Goal: Find specific page/section: Locate a particular part of the current website

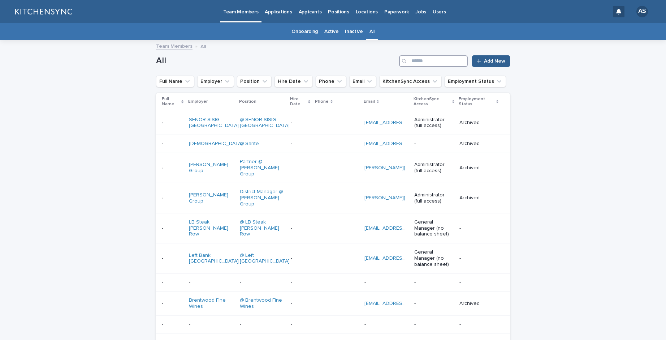
click at [423, 62] on input "Search" at bounding box center [433, 61] width 69 height 12
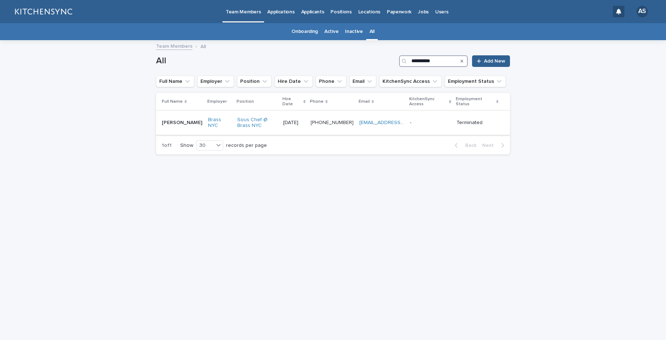
type input "**********"
click at [190, 120] on td "[PERSON_NAME] [PERSON_NAME]" at bounding box center [180, 123] width 49 height 24
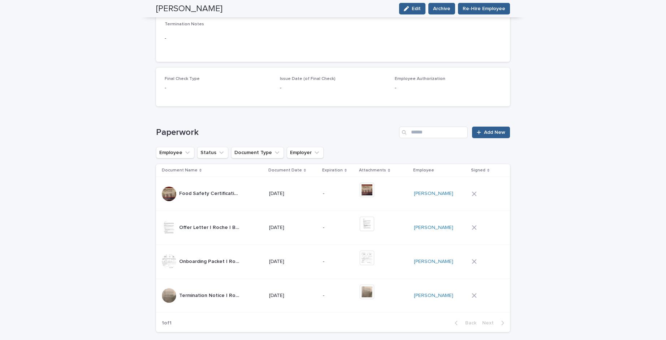
scroll to position [425, 0]
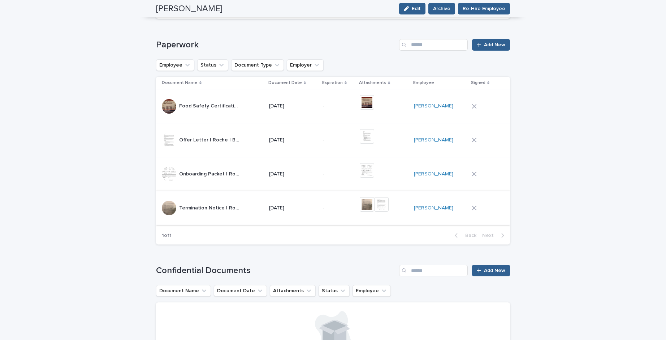
click at [374, 207] on img at bounding box center [367, 204] width 14 height 14
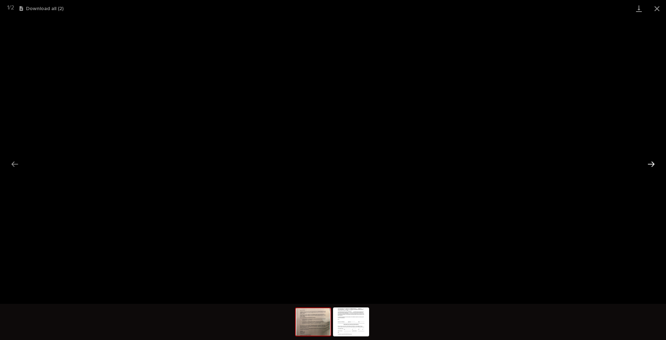
click at [651, 164] on button "Next slide" at bounding box center [651, 164] width 15 height 14
click at [655, 8] on button "Close gallery" at bounding box center [657, 8] width 18 height 17
